Goal: Task Accomplishment & Management: Use online tool/utility

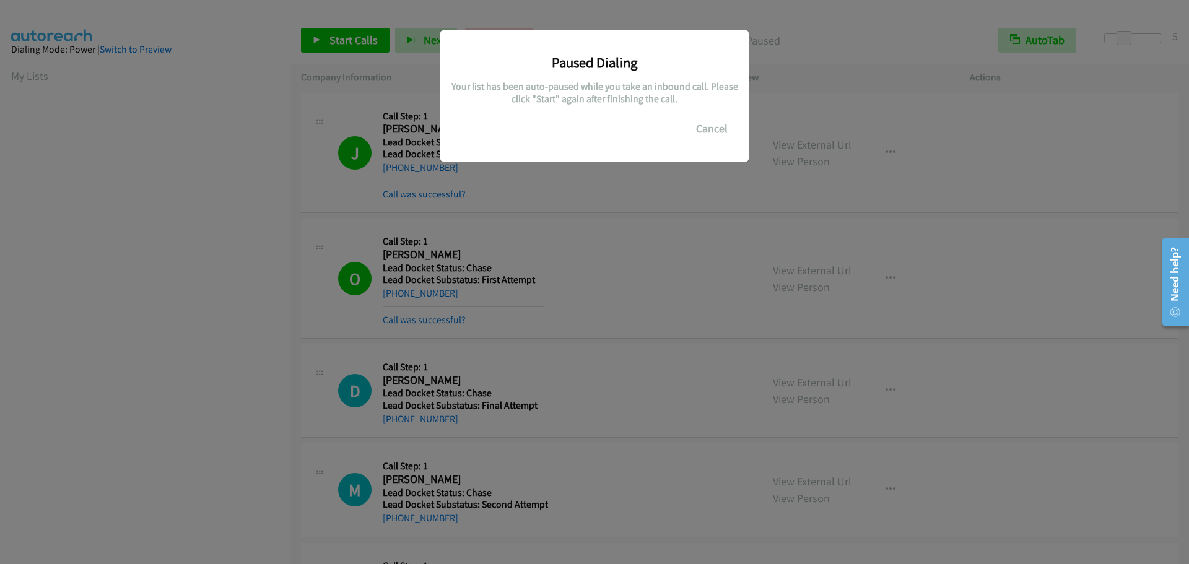
scroll to position [130, 0]
click at [709, 123] on button "Cancel" at bounding box center [711, 128] width 55 height 25
click at [702, 123] on button "Cancel" at bounding box center [711, 128] width 55 height 25
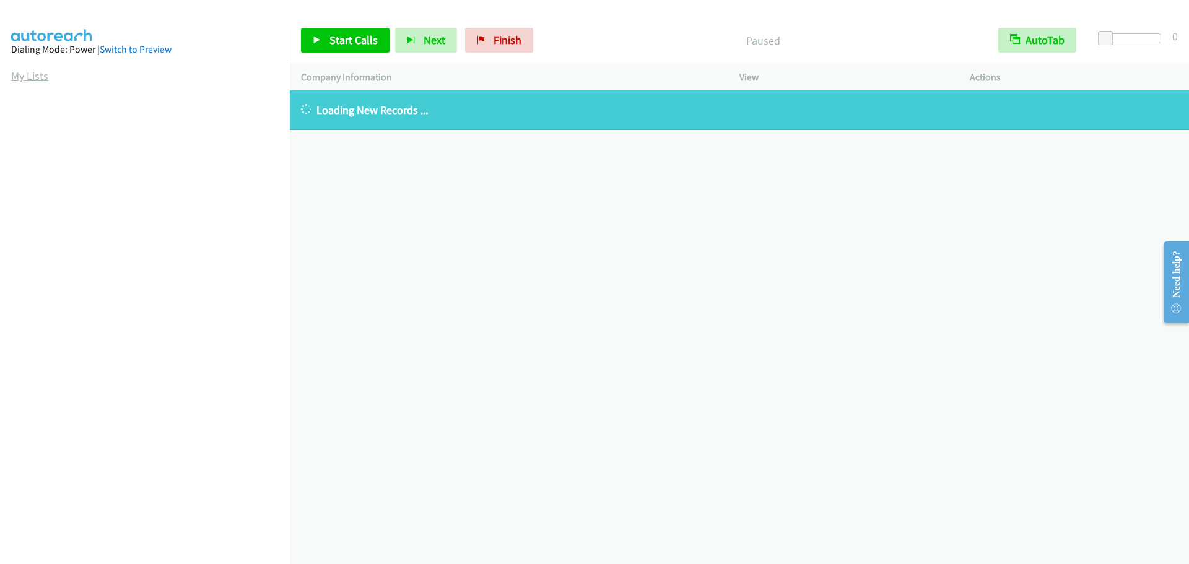
click at [40, 78] on link "My Lists" at bounding box center [29, 76] width 37 height 14
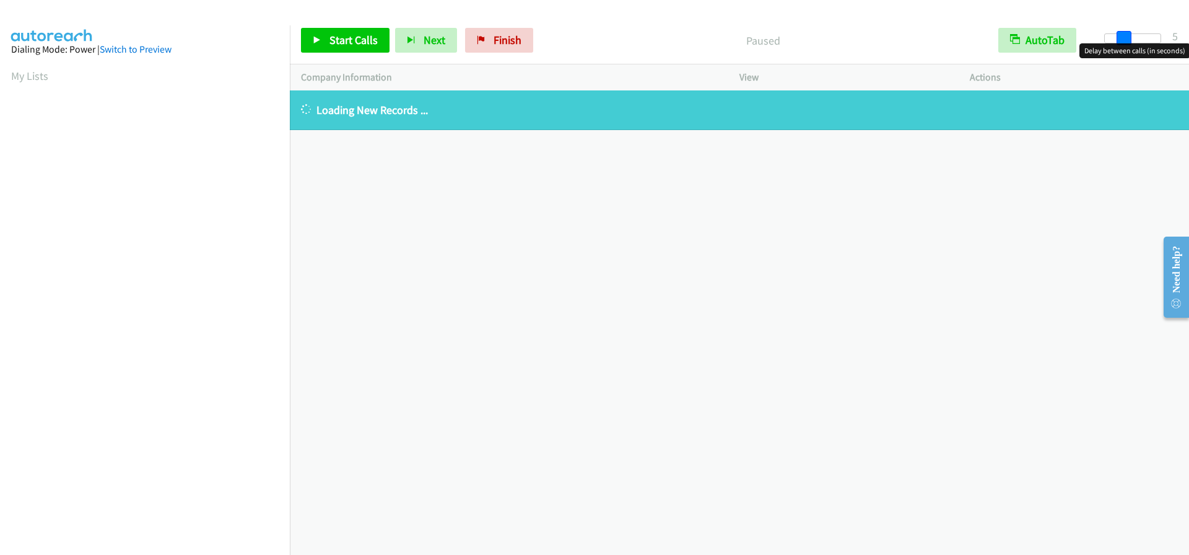
drag, startPoint x: 1106, startPoint y: 38, endPoint x: 1124, endPoint y: 35, distance: 18.2
click at [1124, 35] on span at bounding box center [1124, 38] width 15 height 15
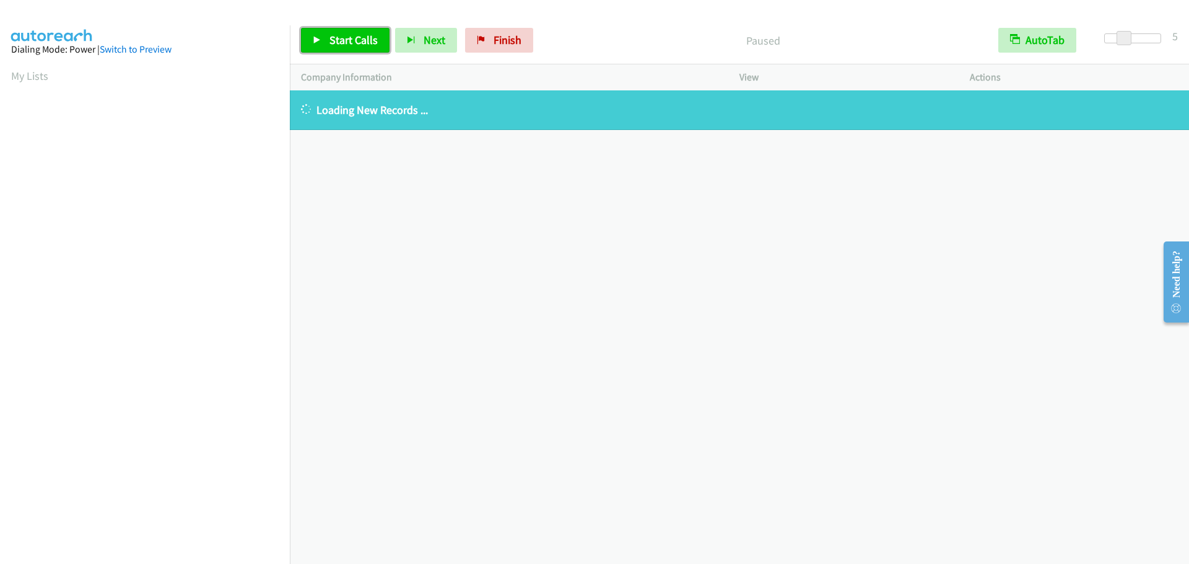
click at [341, 40] on span "Start Calls" at bounding box center [353, 40] width 48 height 14
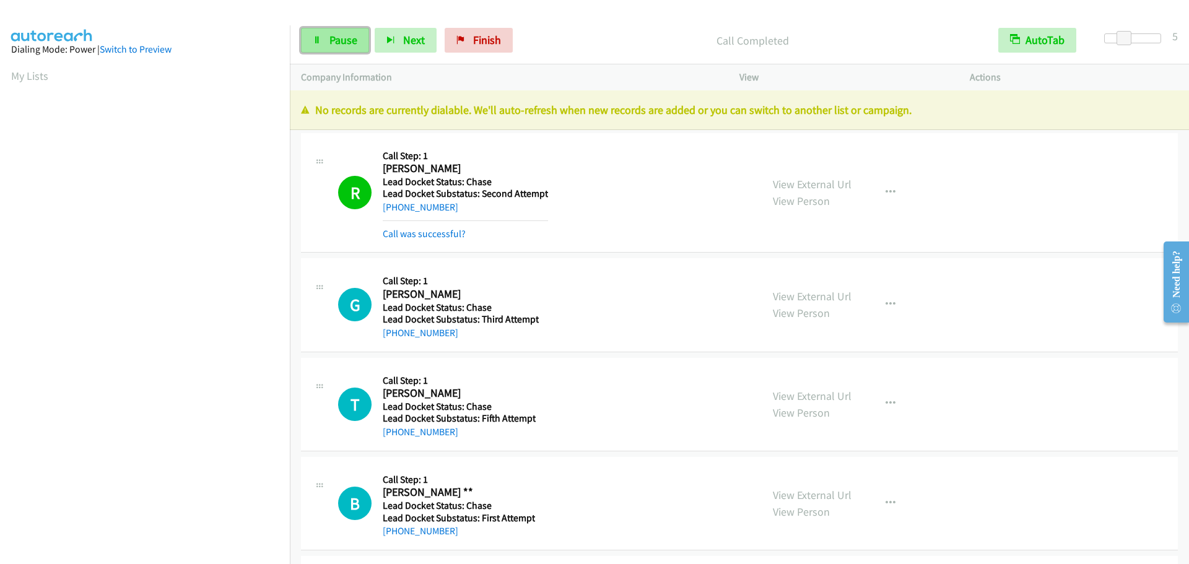
click at [347, 37] on span "Pause" at bounding box center [343, 40] width 28 height 14
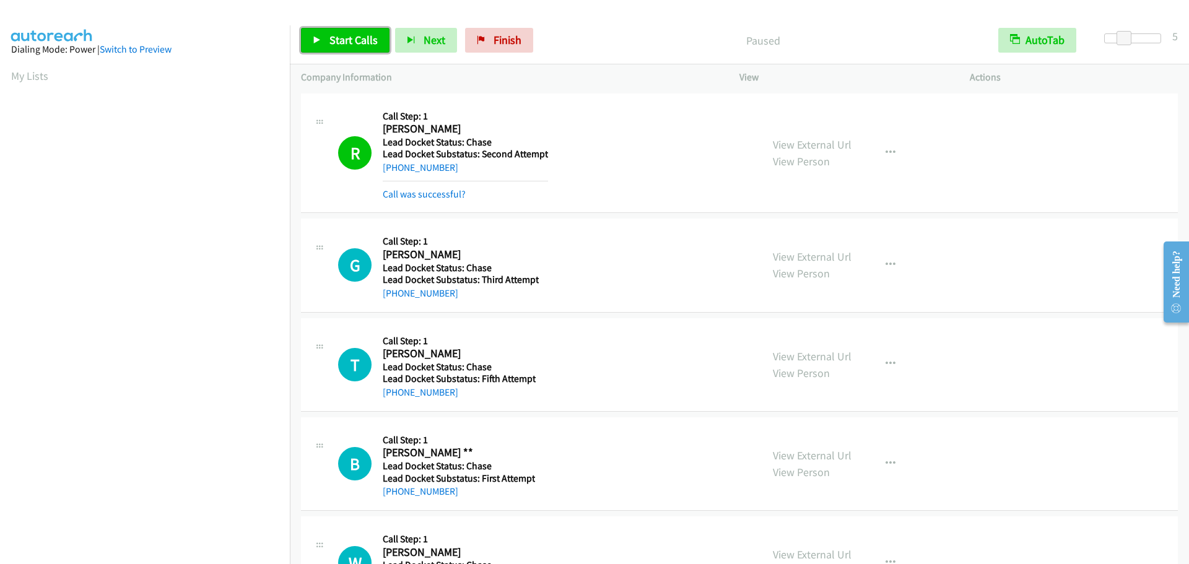
click at [347, 37] on span "Start Calls" at bounding box center [353, 40] width 48 height 14
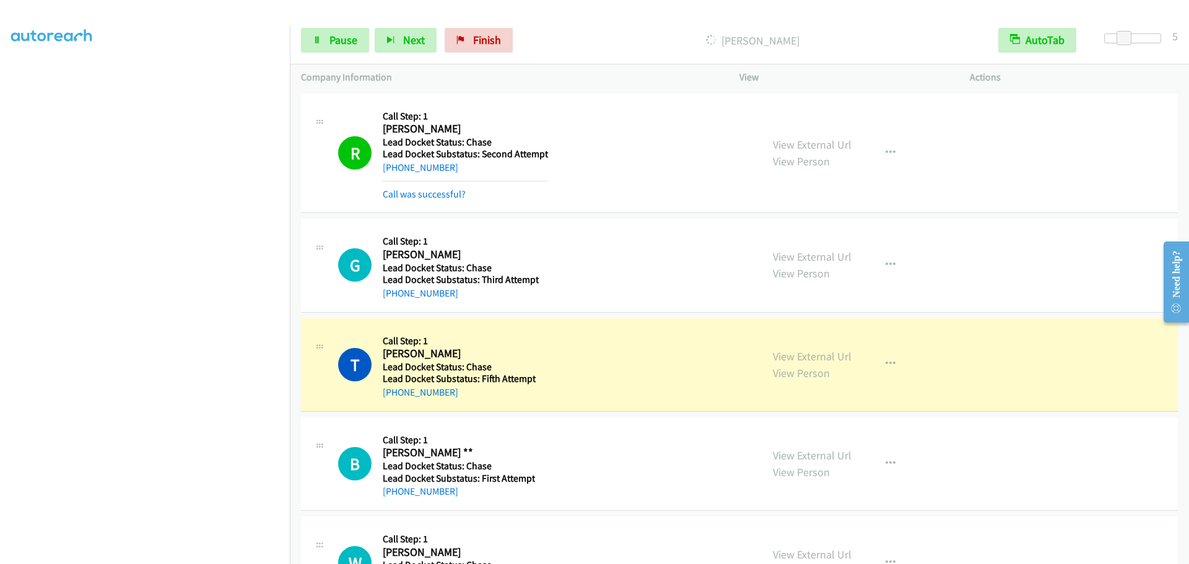
scroll to position [130, 0]
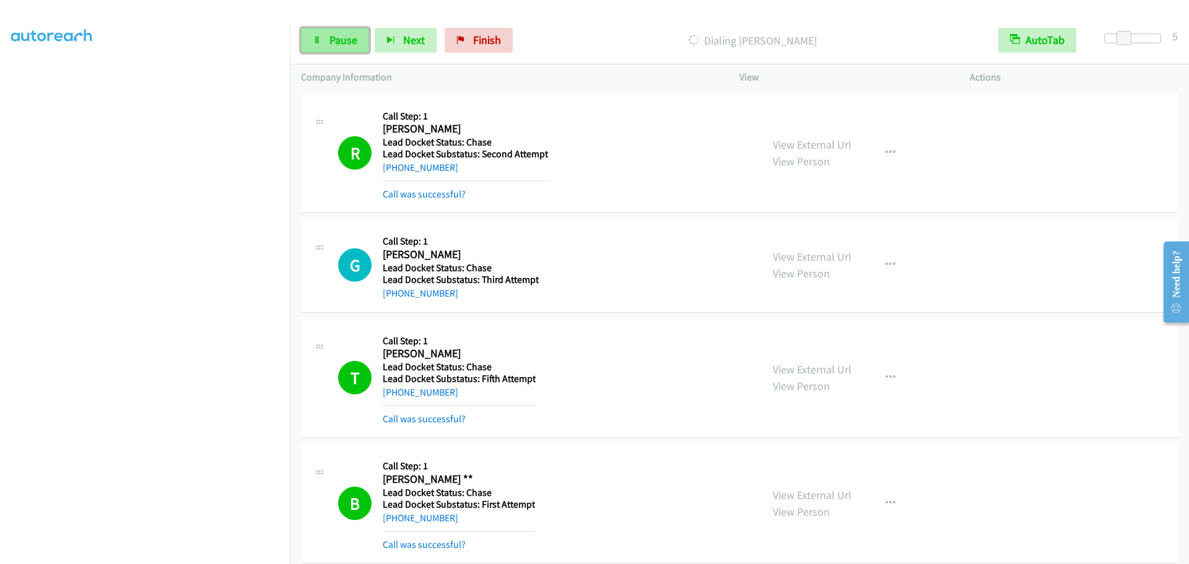
click at [322, 42] on link "Pause" at bounding box center [335, 40] width 68 height 25
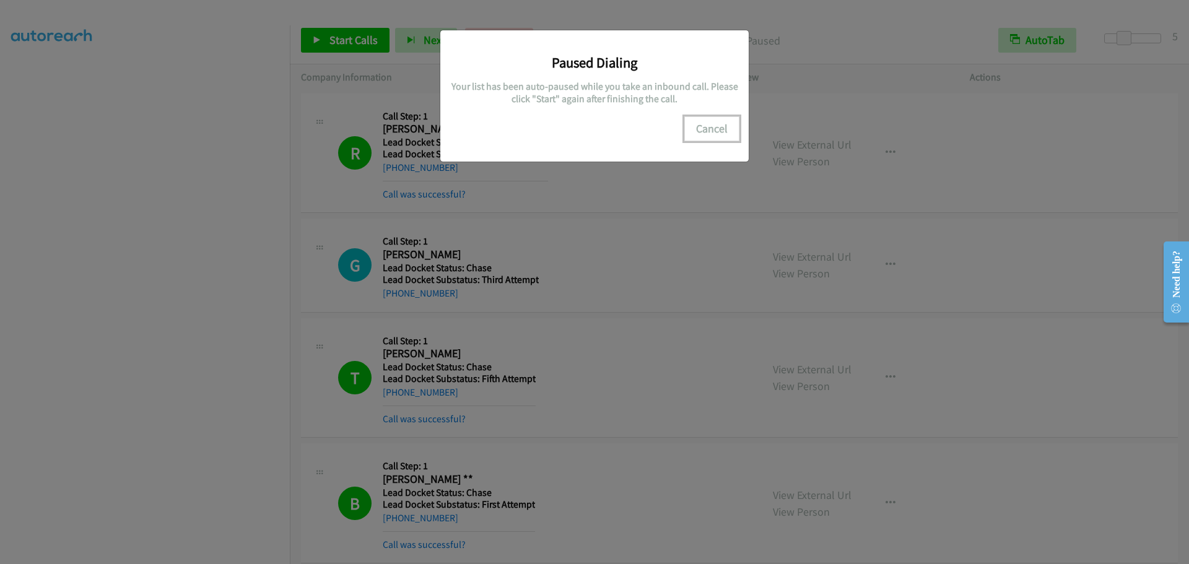
click at [723, 138] on button "Cancel" at bounding box center [711, 128] width 55 height 25
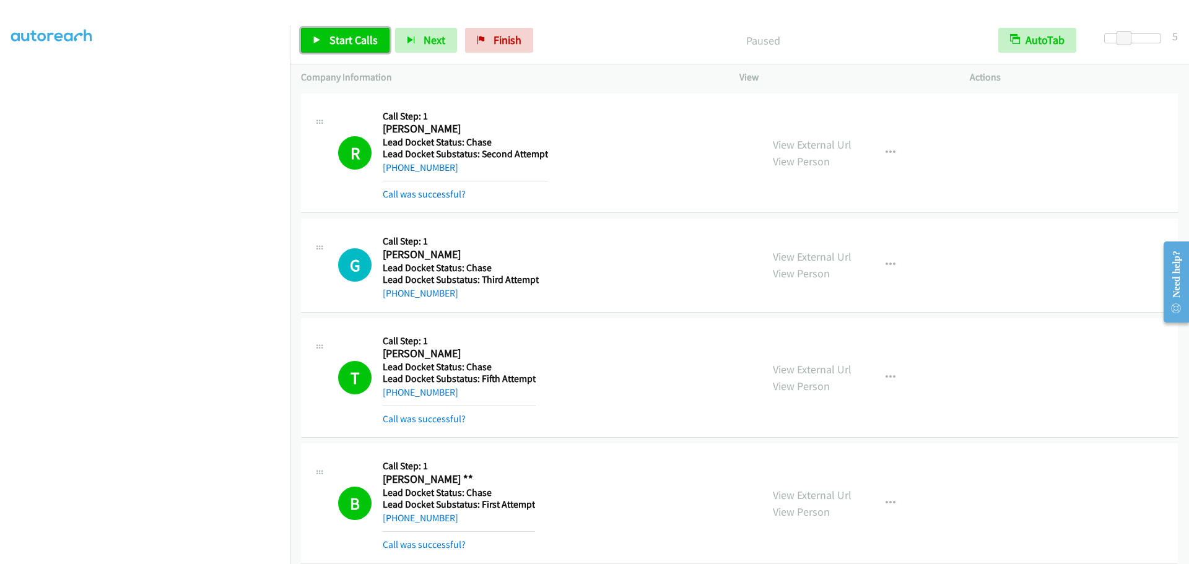
click at [332, 35] on span "Start Calls" at bounding box center [353, 40] width 48 height 14
click at [342, 39] on span "Pause" at bounding box center [343, 40] width 28 height 14
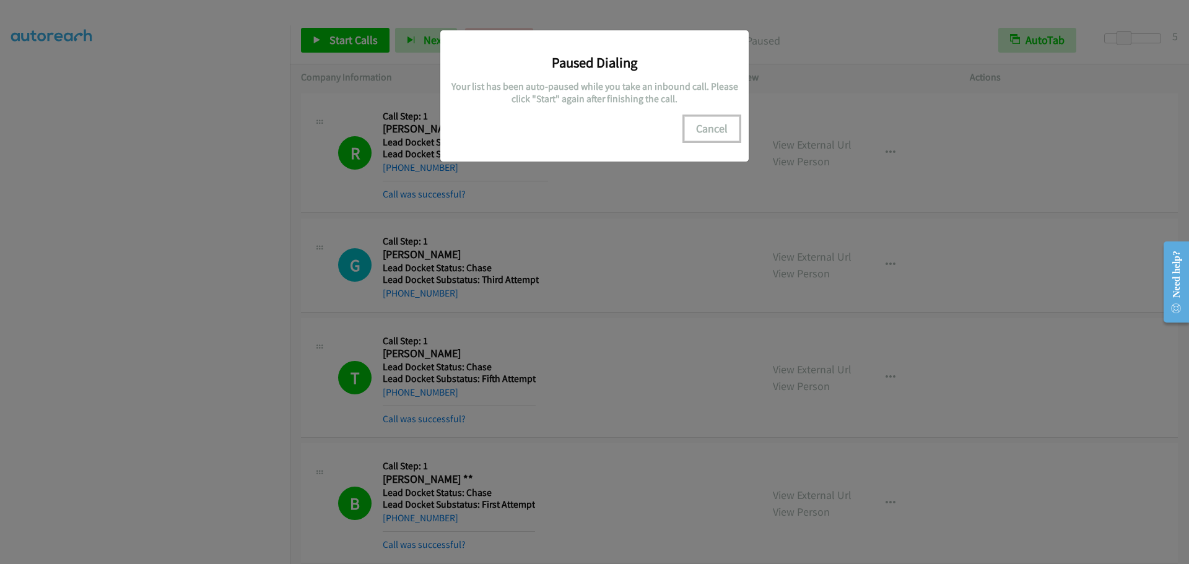
click at [714, 127] on button "Cancel" at bounding box center [711, 128] width 55 height 25
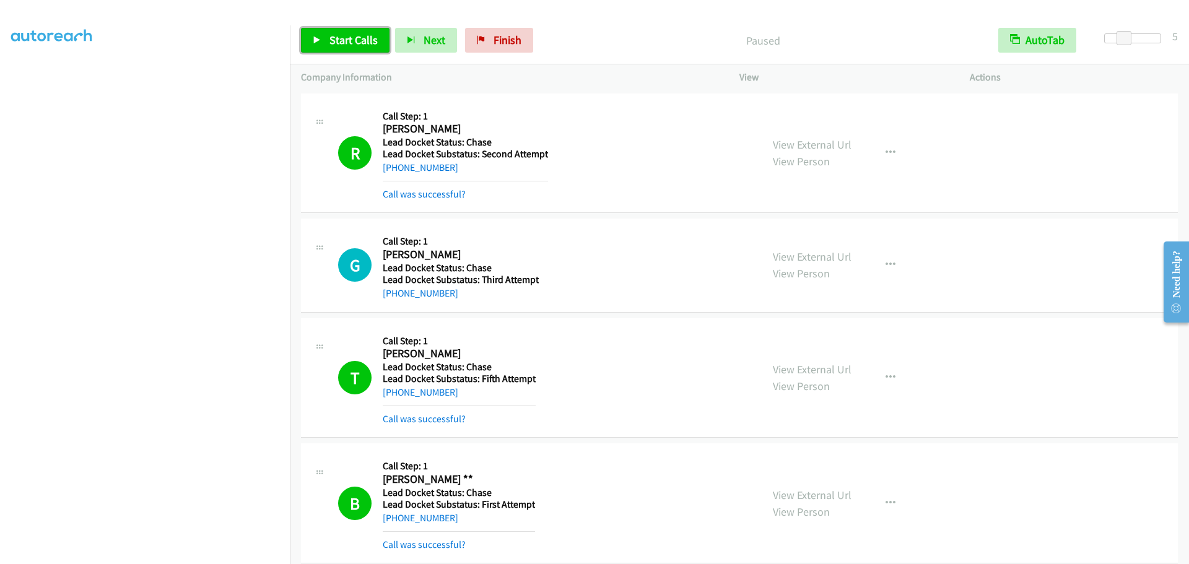
click at [342, 40] on span "Start Calls" at bounding box center [353, 40] width 48 height 14
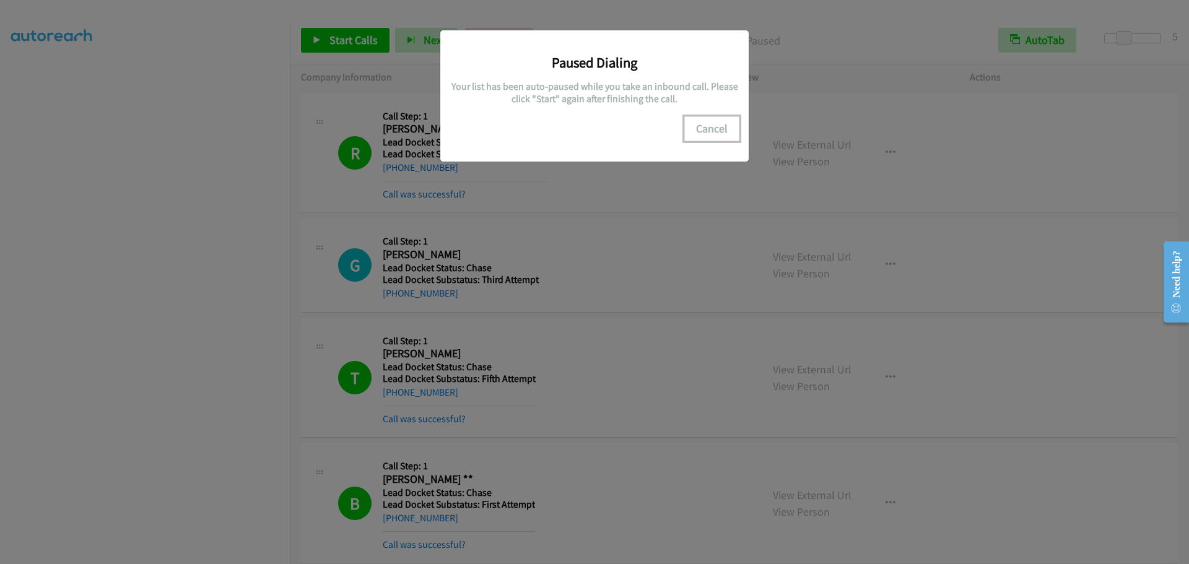
click at [720, 128] on button "Cancel" at bounding box center [711, 128] width 55 height 25
click at [712, 123] on button "Cancel" at bounding box center [711, 128] width 55 height 25
click at [695, 127] on button "Cancel" at bounding box center [711, 128] width 55 height 25
click at [232, 216] on div "Paused Dialing Your list has been auto-paused while you take an inbound call. P…" at bounding box center [594, 287] width 1189 height 553
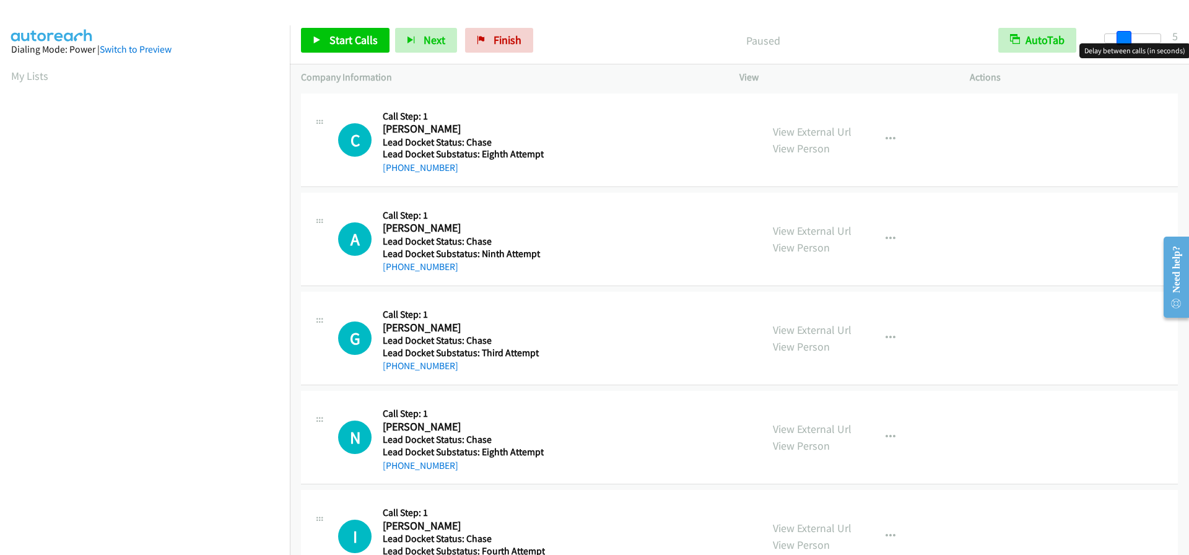
drag, startPoint x: 1098, startPoint y: 40, endPoint x: 1116, endPoint y: 38, distance: 18.0
click at [1116, 38] on div at bounding box center [1132, 38] width 57 height 10
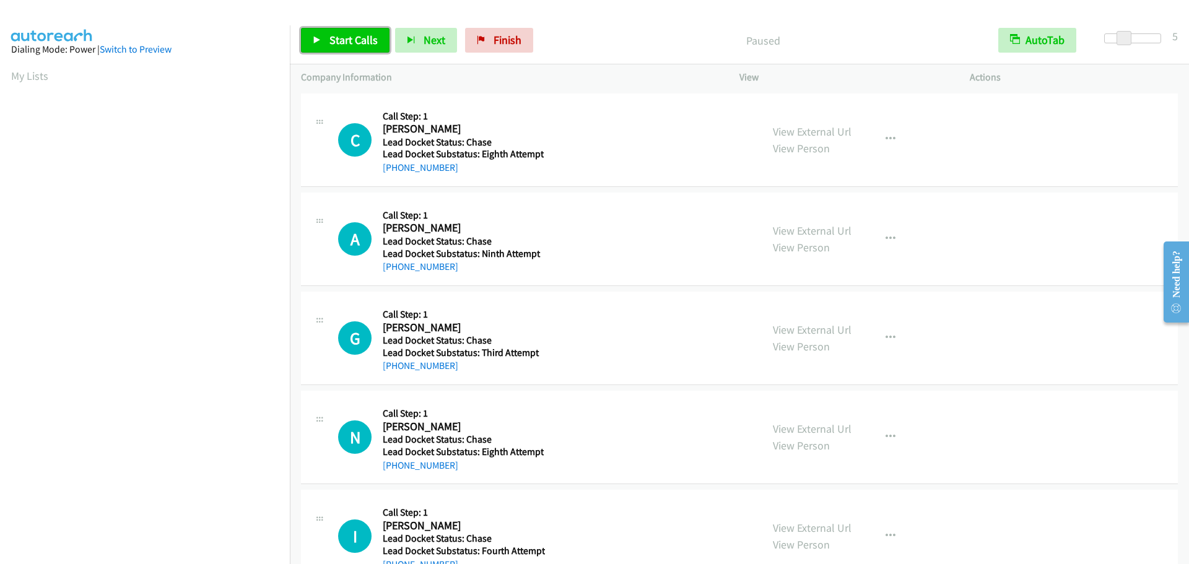
click at [318, 43] on icon at bounding box center [317, 41] width 9 height 9
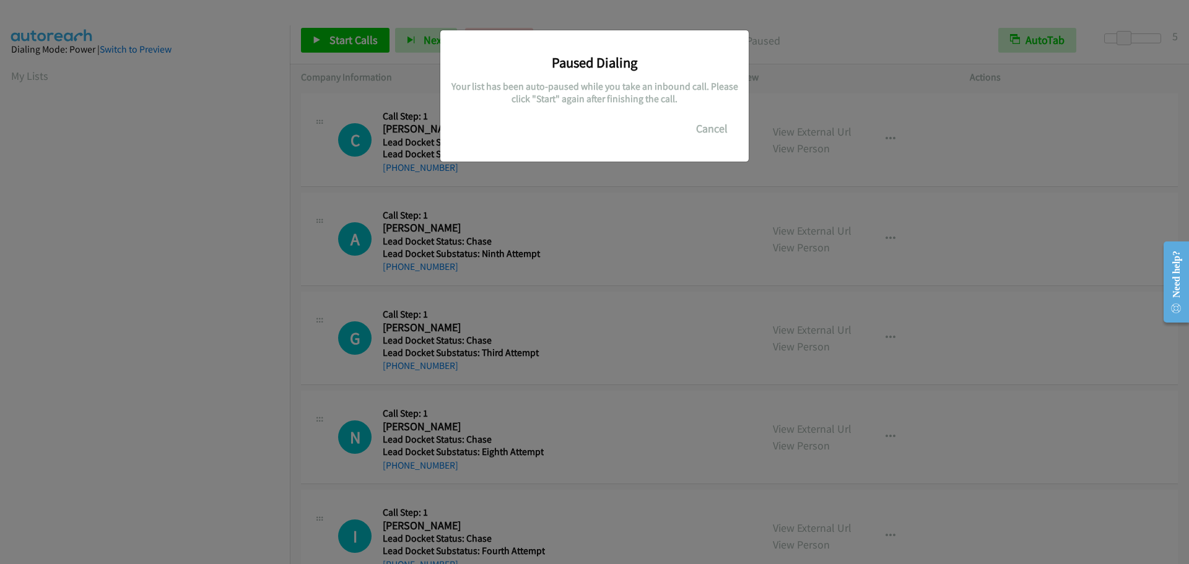
scroll to position [131, 0]
click at [698, 137] on button "Cancel" at bounding box center [711, 128] width 55 height 25
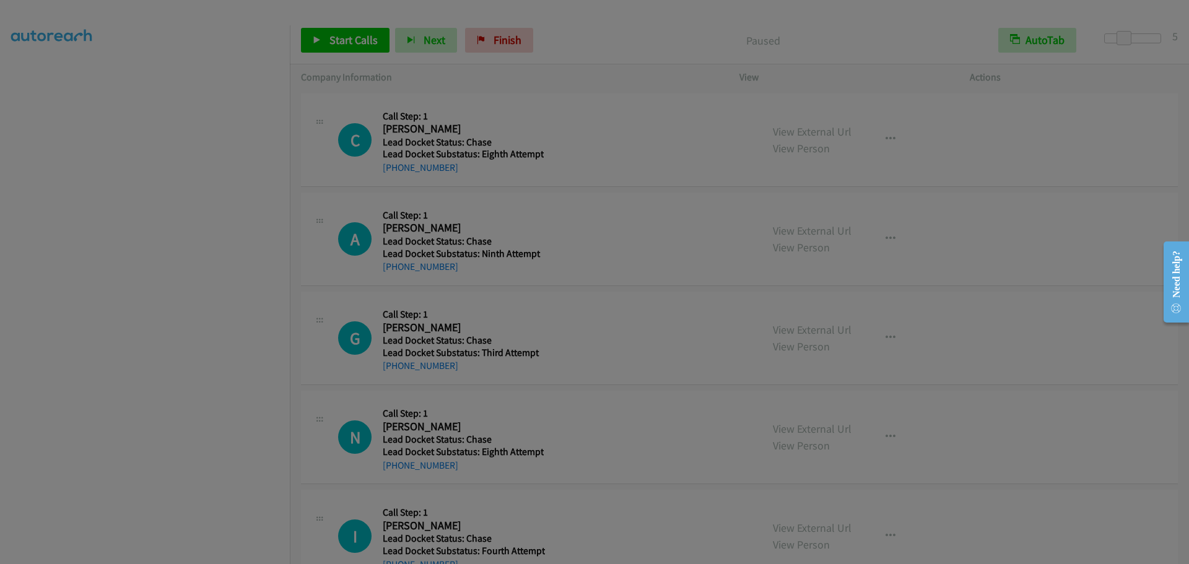
click at [188, 339] on div at bounding box center [594, 282] width 1189 height 564
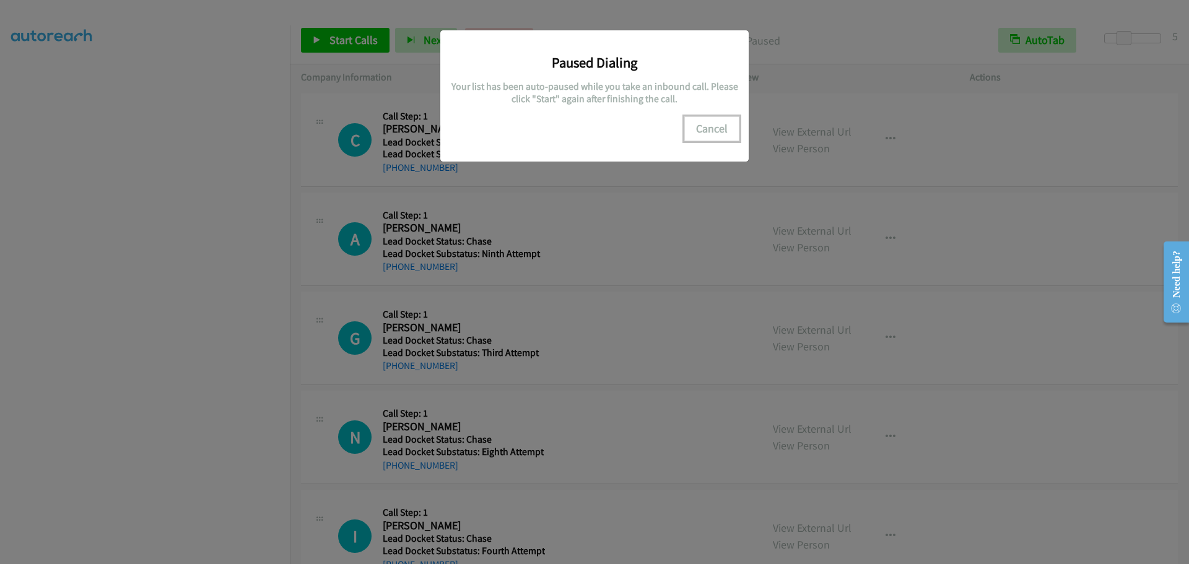
click at [706, 129] on button "Cancel" at bounding box center [711, 128] width 55 height 25
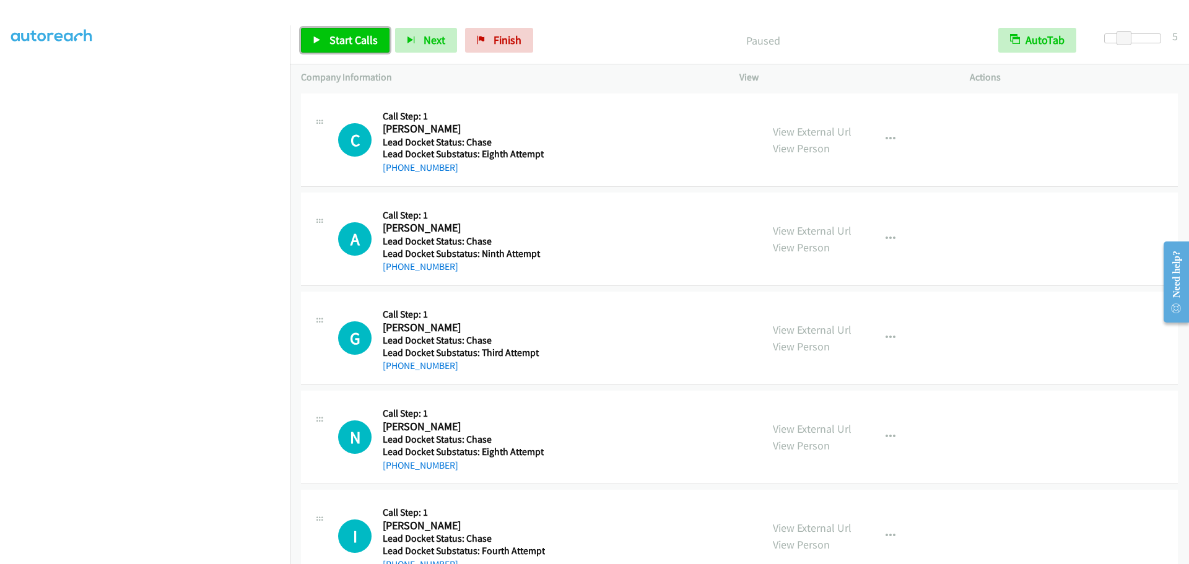
click at [342, 41] on span "Start Calls" at bounding box center [353, 40] width 48 height 14
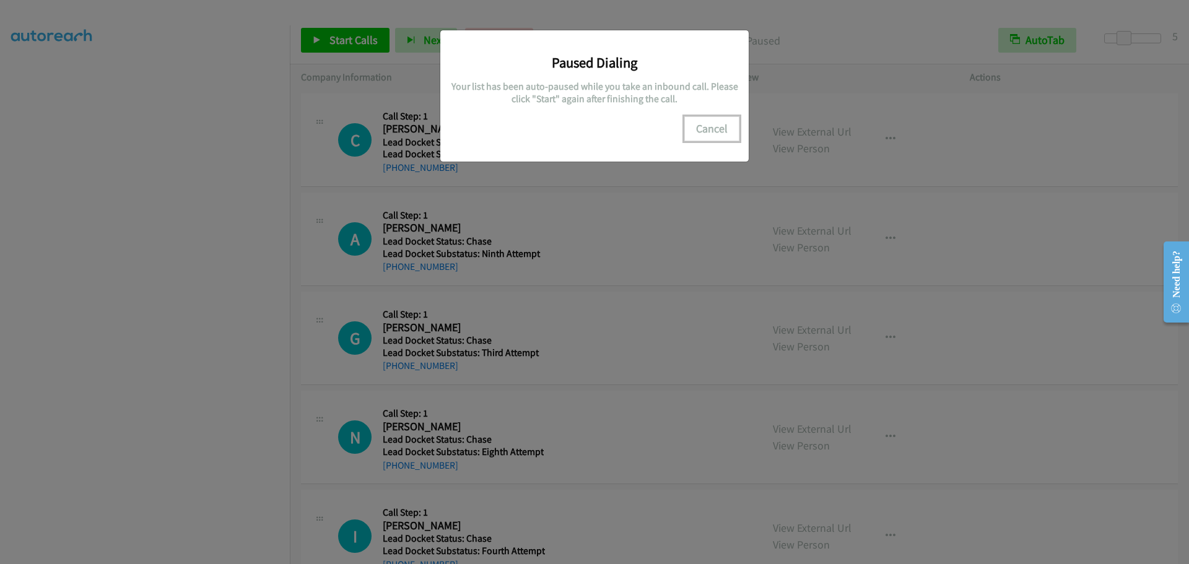
click at [723, 134] on button "Cancel" at bounding box center [711, 128] width 55 height 25
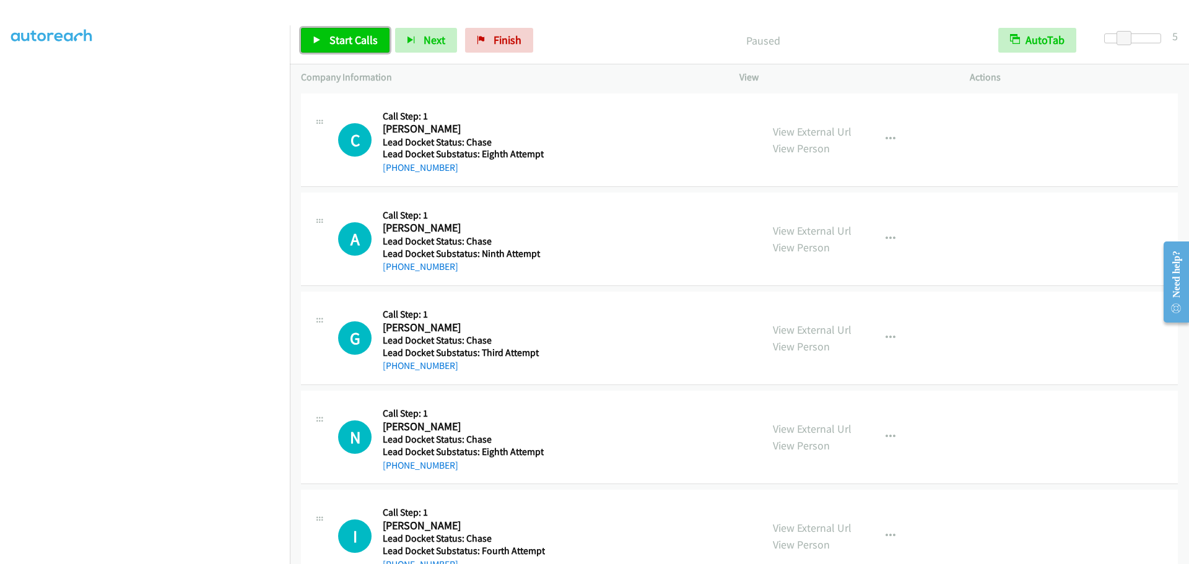
click at [339, 36] on span "Start Calls" at bounding box center [353, 40] width 48 height 14
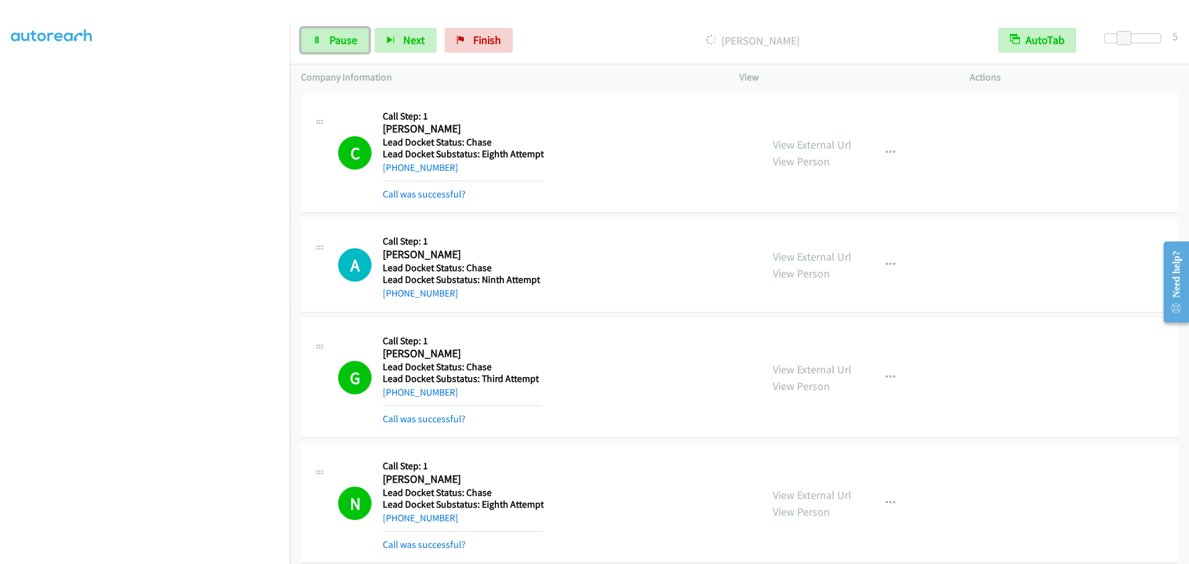
drag, startPoint x: 328, startPoint y: 44, endPoint x: 327, endPoint y: 58, distance: 13.7
click at [328, 44] on link "Pause" at bounding box center [335, 40] width 68 height 25
